Goal: Find specific page/section: Find specific page/section

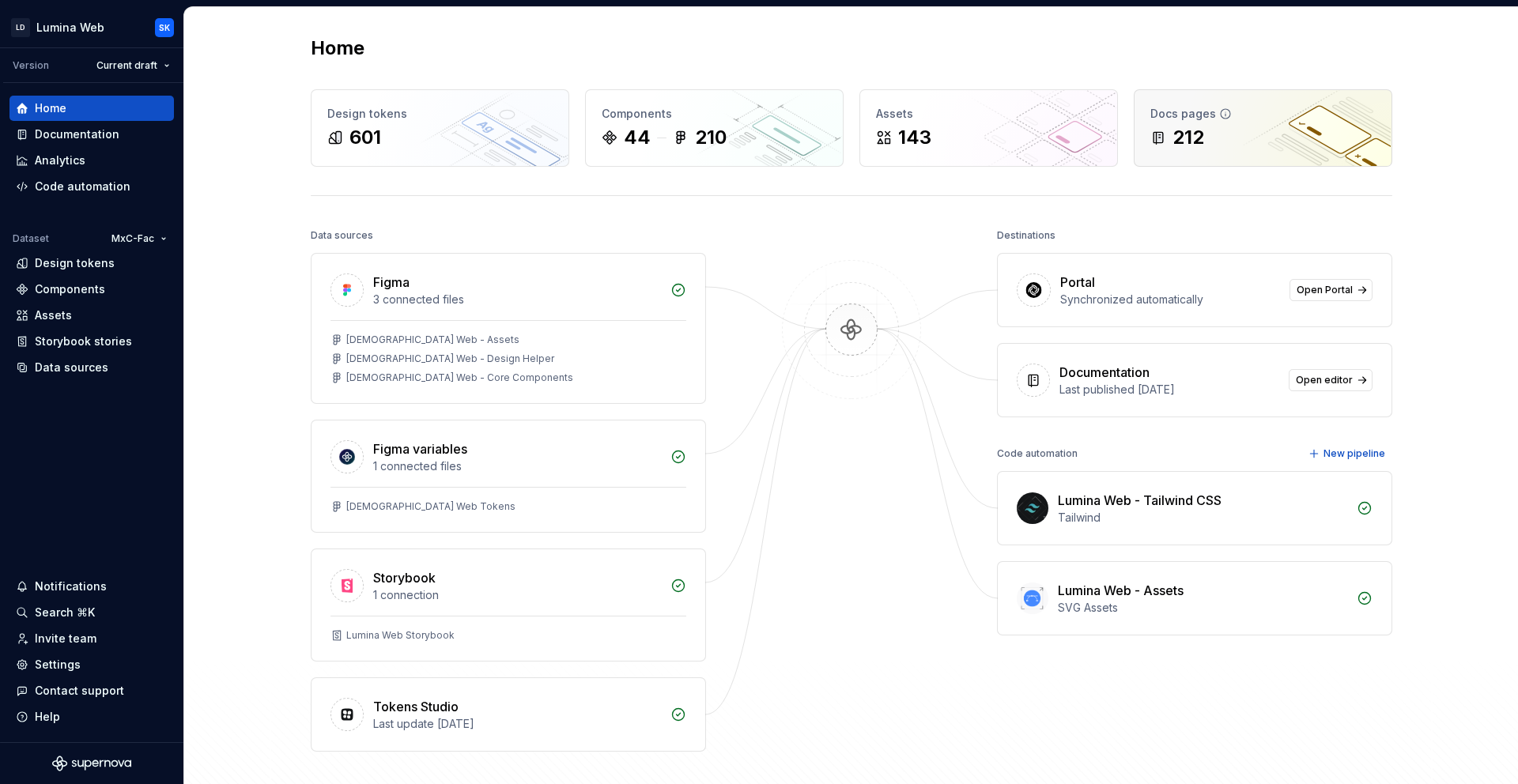
click at [1238, 157] on div "Docs pages 212" at bounding box center [1263, 127] width 257 height 76
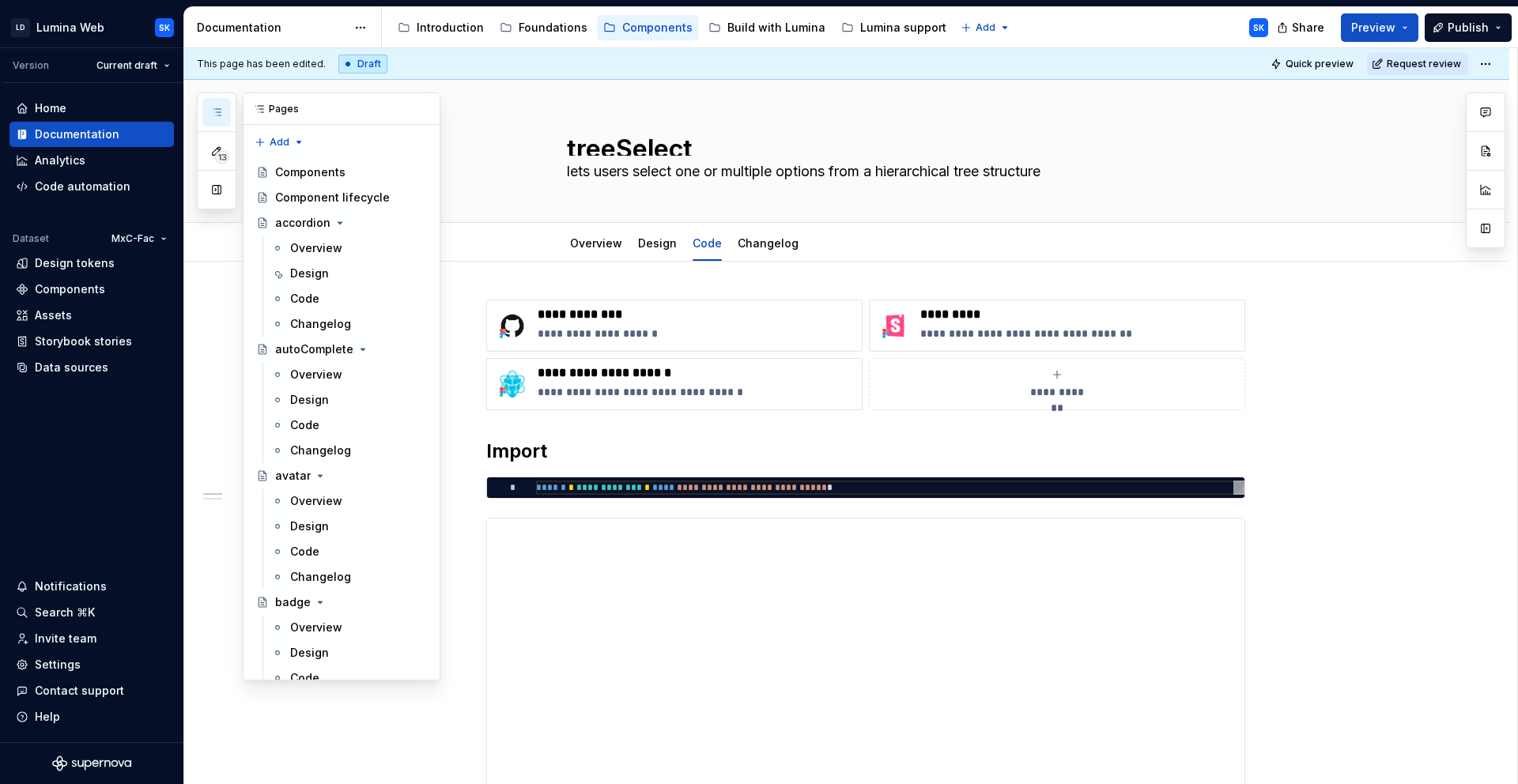
click at [218, 114] on icon "button" at bounding box center [216, 112] width 8 height 6
click at [337, 296] on div "Code" at bounding box center [359, 299] width 137 height 22
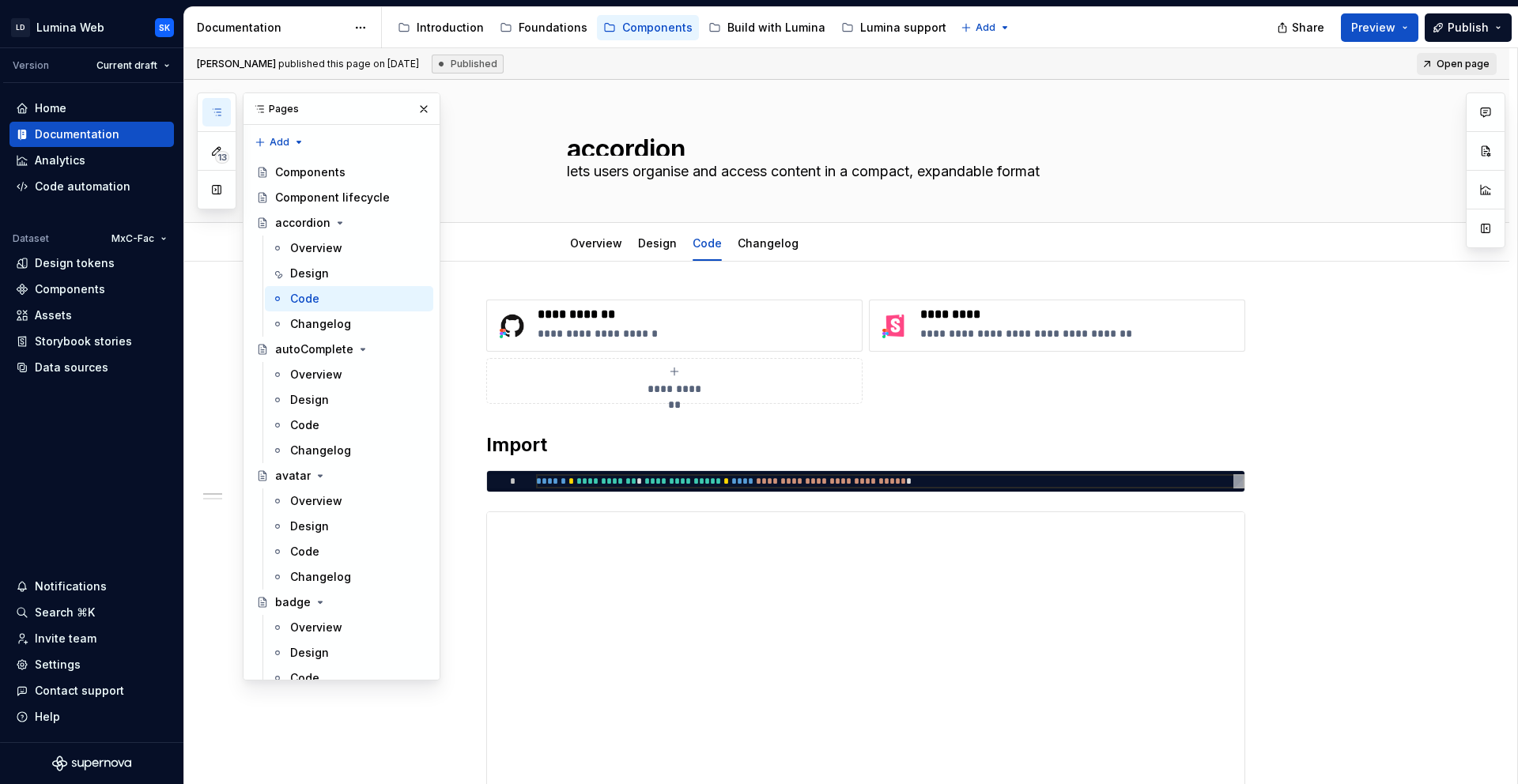
type textarea "*"
